Goal: Task Accomplishment & Management: Manage account settings

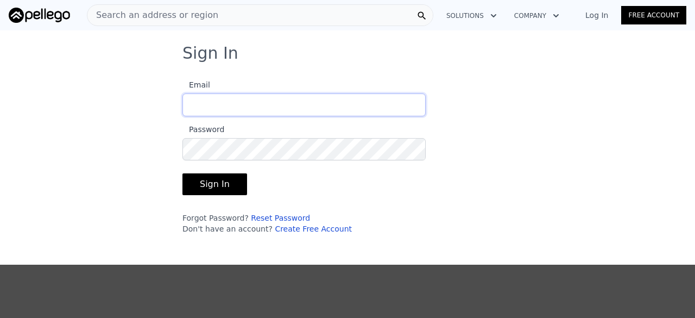
type input "[PERSON_NAME][EMAIL_ADDRESS][PERSON_NAME][DOMAIN_NAME]"
click at [199, 181] on button "Sign In" at bounding box center [214, 184] width 65 height 22
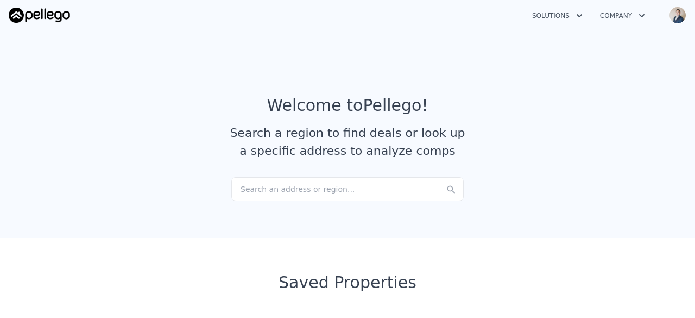
click at [628, 12] on button "Company" at bounding box center [622, 16] width 62 height 20
click at [556, 14] on button "Solutions" at bounding box center [558, 16] width 68 height 20
click at [44, 17] on img at bounding box center [39, 15] width 61 height 15
click at [542, 15] on button "Solutions" at bounding box center [558, 16] width 68 height 20
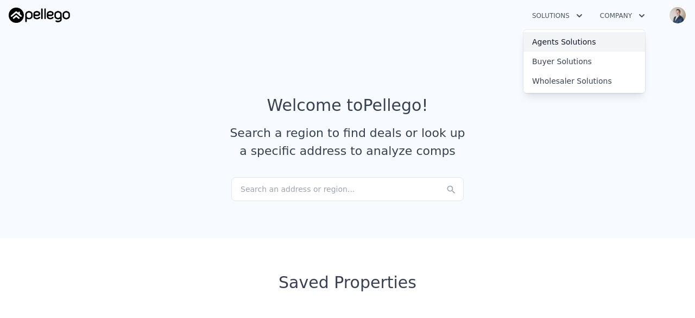
click at [566, 43] on link "Agents Solutions" at bounding box center [585, 42] width 122 height 20
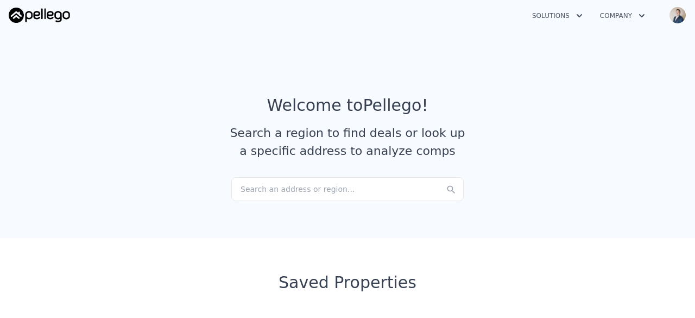
click at [672, 15] on img "button" at bounding box center [677, 15] width 17 height 17
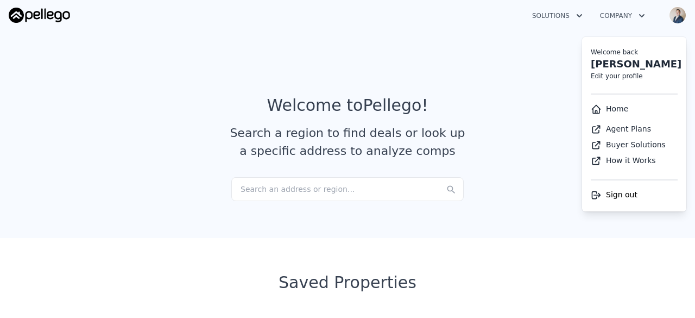
click at [615, 77] on link "Edit your profile" at bounding box center [617, 76] width 52 height 8
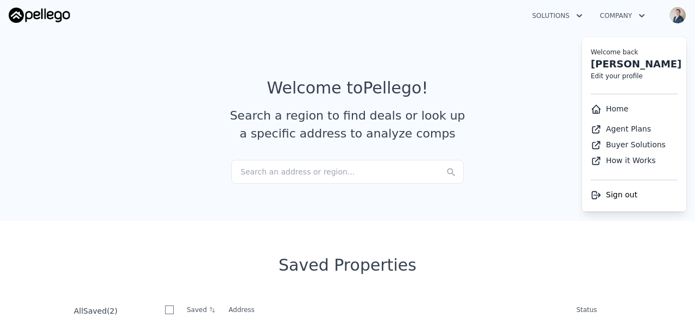
select select "53"
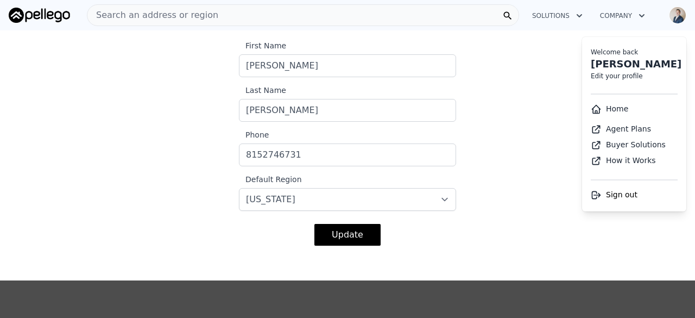
scroll to position [0, 0]
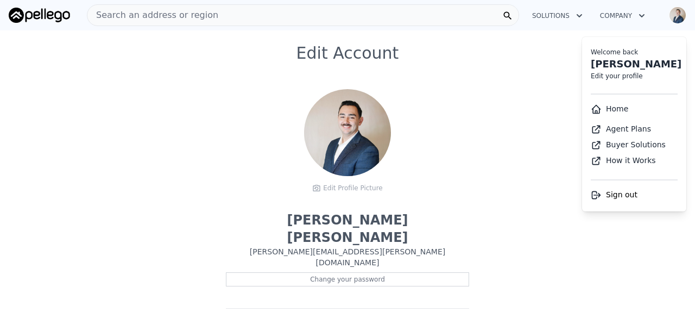
click at [531, 104] on div "Edit Account Edit Profile Picture Brock Salgado [EMAIL_ADDRESS][PERSON_NAME][DO…" at bounding box center [347, 295] width 695 height 504
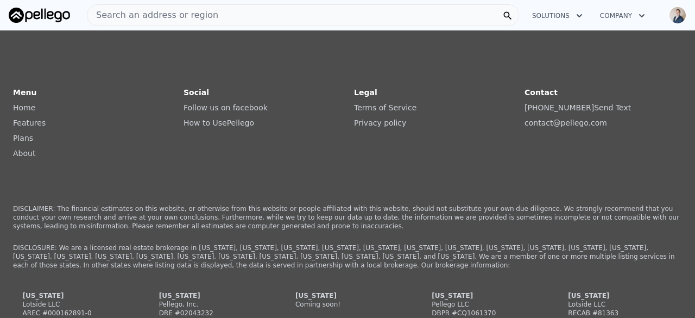
scroll to position [272, 0]
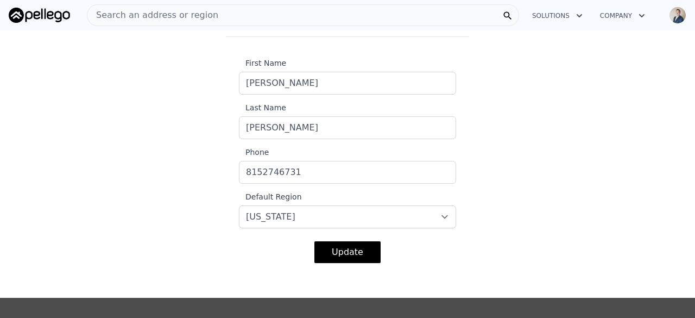
click at [337, 241] on button "Update" at bounding box center [347, 252] width 66 height 22
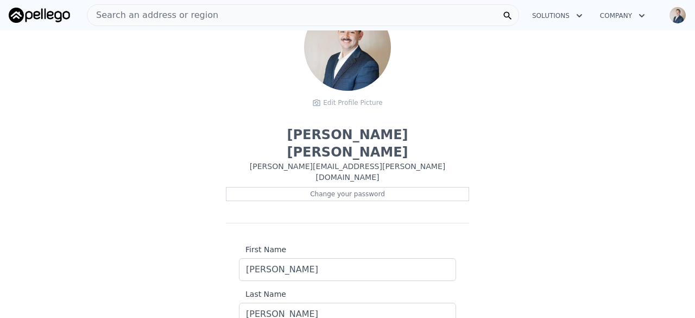
scroll to position [0, 0]
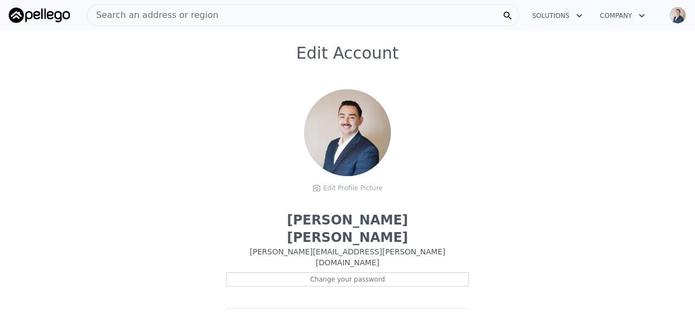
click at [632, 14] on button "Company" at bounding box center [622, 16] width 62 height 20
drag, startPoint x: 693, startPoint y: 21, endPoint x: 684, endPoint y: 18, distance: 9.3
click at [692, 20] on div "Open main menu Search an address or region Solutions Company Open user menu" at bounding box center [347, 15] width 695 height 26
click at [684, 15] on img "button" at bounding box center [677, 15] width 17 height 17
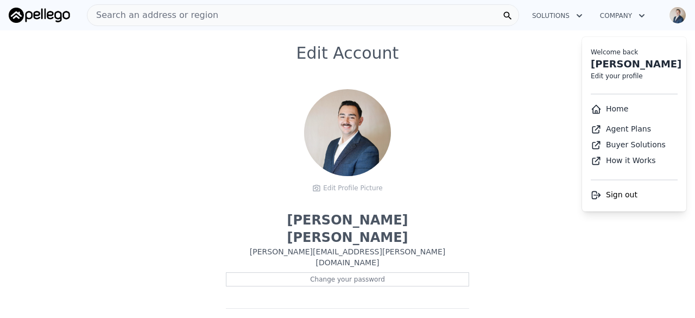
click at [615, 128] on link "Agent Plans" at bounding box center [621, 128] width 60 height 9
click at [17, 15] on img at bounding box center [39, 15] width 61 height 15
